Goal: Task Accomplishment & Management: Manage account settings

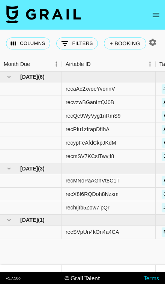
click at [0, 0] on html "Columns 0 Filters + Booking Month Due Airtable ID Talent Client Booker Campaign…" at bounding box center [82, 142] width 165 height 284
click at [156, 17] on icon "open drawer" at bounding box center [156, 15] width 7 height 5
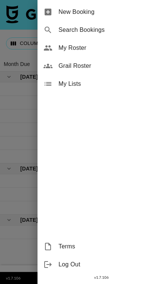
click at [0, 0] on html "Columns 0 Filters + Booking Month Due Airtable ID Talent Client Booker Campaign…" at bounding box center [82, 142] width 165 height 284
click at [111, 50] on span "My Roster" at bounding box center [109, 48] width 101 height 9
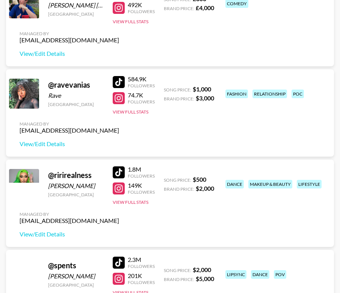
scroll to position [1745, 0]
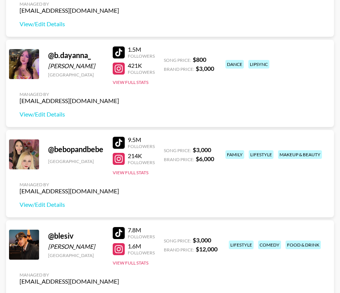
scroll to position [222, 0]
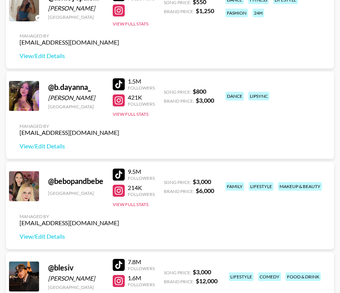
click at [47, 144] on link "View/Edit Details" at bounding box center [69, 147] width 99 height 8
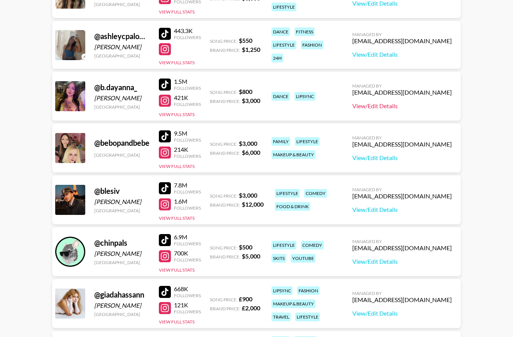
scroll to position [0, 0]
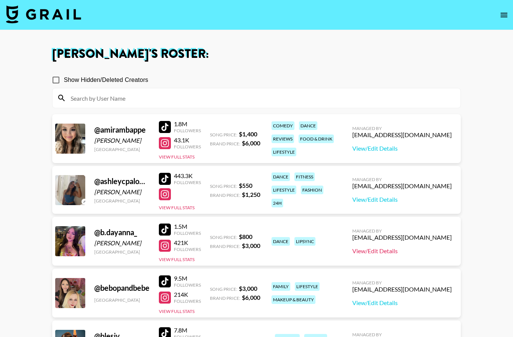
click at [165, 231] on div at bounding box center [165, 229] width 12 height 12
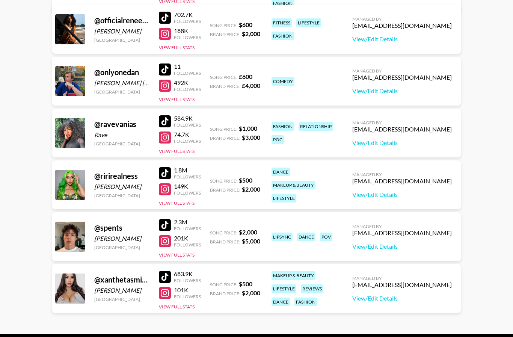
scroll to position [979, 0]
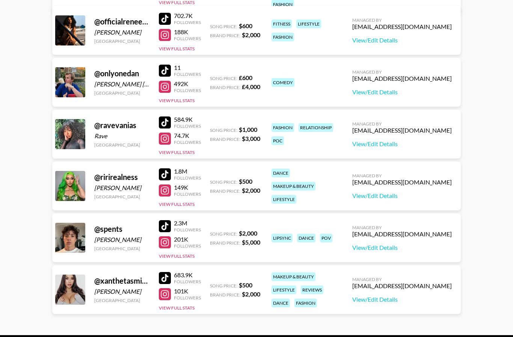
click at [163, 239] on div at bounding box center [165, 242] width 12 height 12
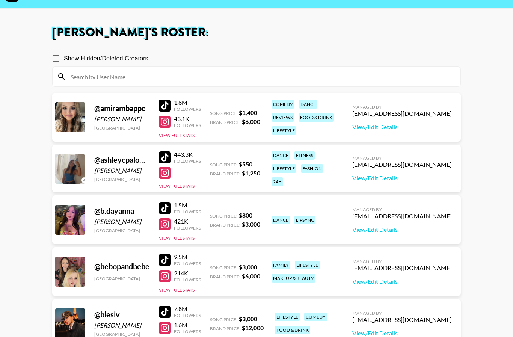
scroll to position [0, 0]
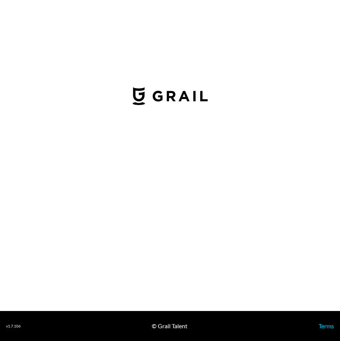
select select "USD"
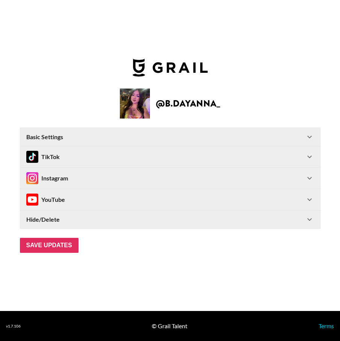
type input "[GEOGRAPHIC_DATA]"
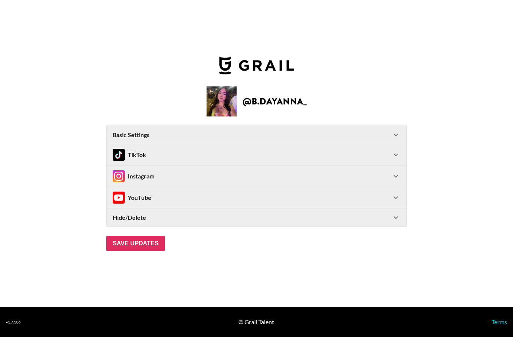
click at [0, 0] on html "@ b.dayanna_ Basic Settings Airtable ID: recEAk7t3iQEbI4UV Manager(s) [EMAIL_AD…" at bounding box center [256, 168] width 513 height 337
click at [221, 182] on div "Instagram" at bounding box center [252, 176] width 278 height 12
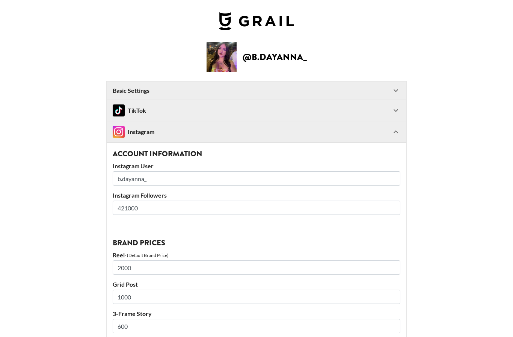
click at [206, 134] on div "Instagram" at bounding box center [252, 132] width 278 height 12
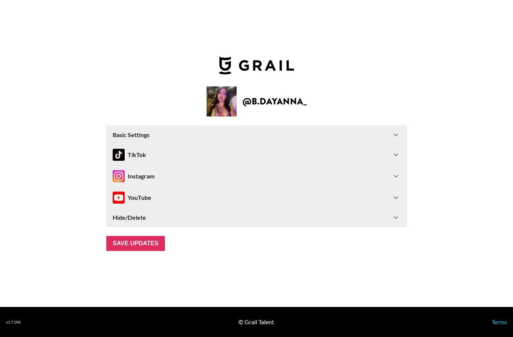
click at [0, 0] on html "@ b.dayanna_ Basic Settings Airtable ID: recEAk7t3iQEbI4UV Manager(s) [EMAIL_AD…" at bounding box center [256, 168] width 513 height 337
click at [212, 138] on div "Basic Settings" at bounding box center [252, 135] width 278 height 8
